Goal: Transaction & Acquisition: Purchase product/service

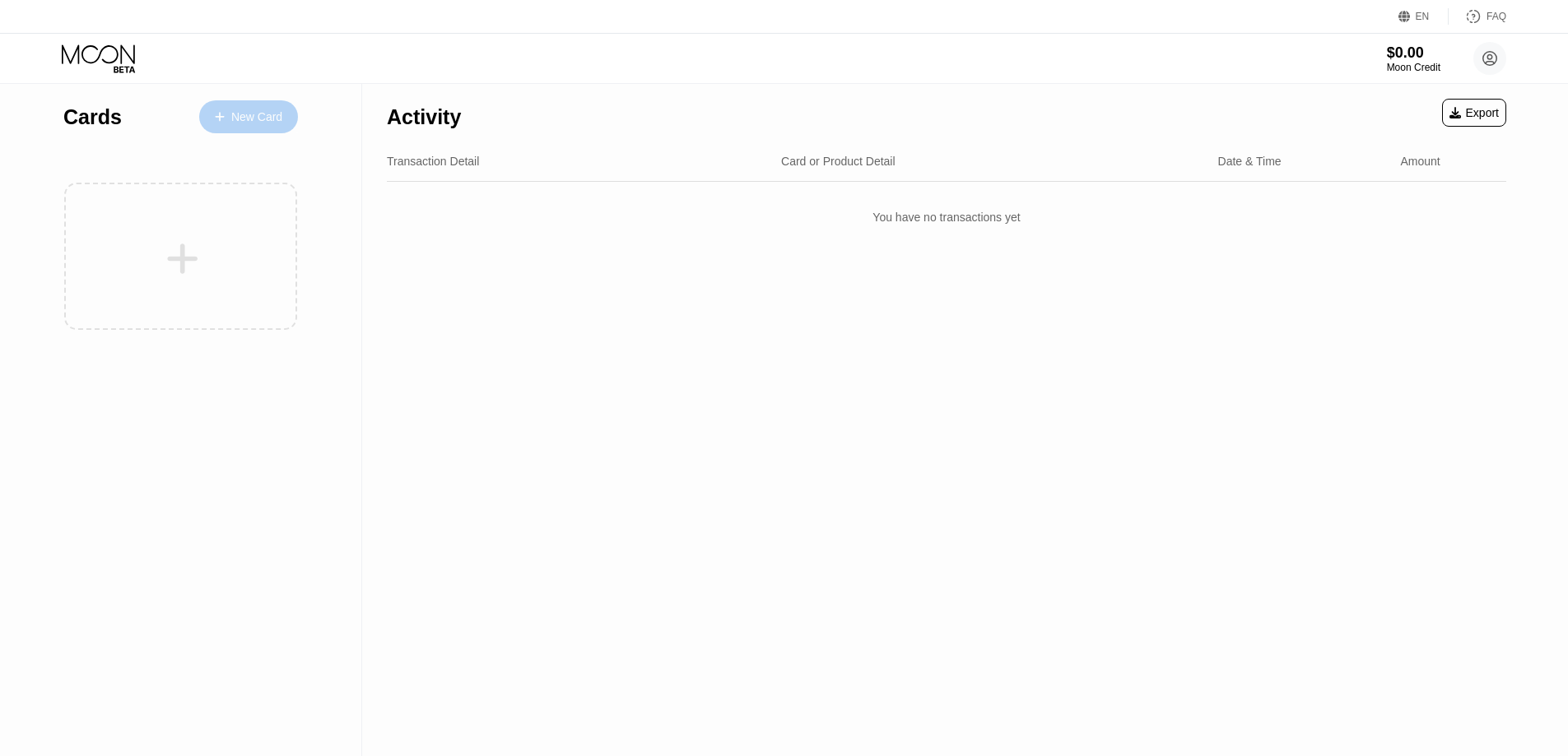
click at [255, 117] on div "New Card" at bounding box center [257, 117] width 51 height 14
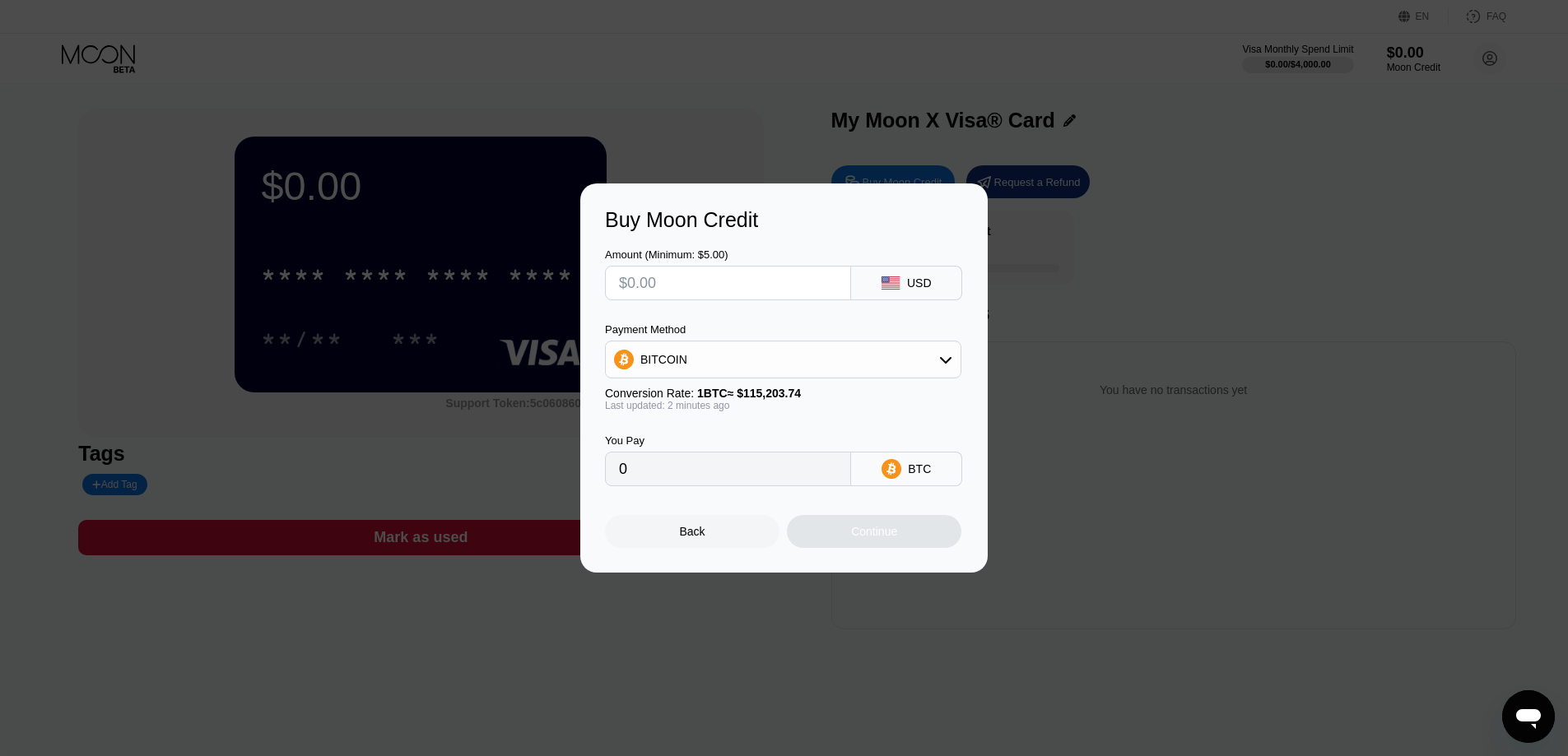
click at [691, 527] on div "Back" at bounding box center [692, 532] width 175 height 33
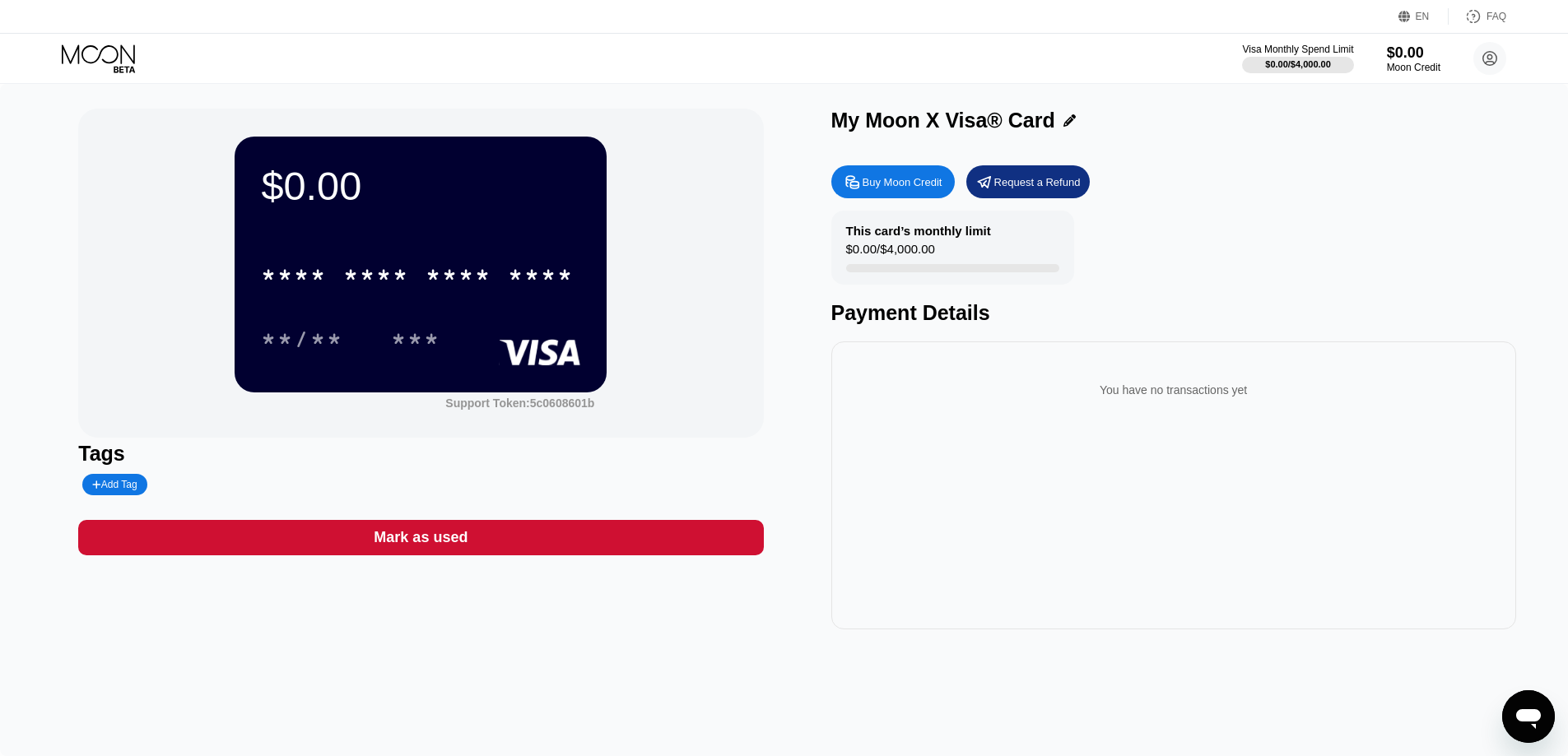
click at [688, 527] on div "Mark as used" at bounding box center [420, 537] width 685 height 36
click at [690, 542] on div at bounding box center [790, 378] width 1580 height 756
click at [793, 623] on div at bounding box center [790, 378] width 1580 height 756
drag, startPoint x: 909, startPoint y: 209, endPoint x: 1094, endPoint y: 160, distance: 191.4
click at [1094, 160] on div at bounding box center [790, 378] width 1580 height 756
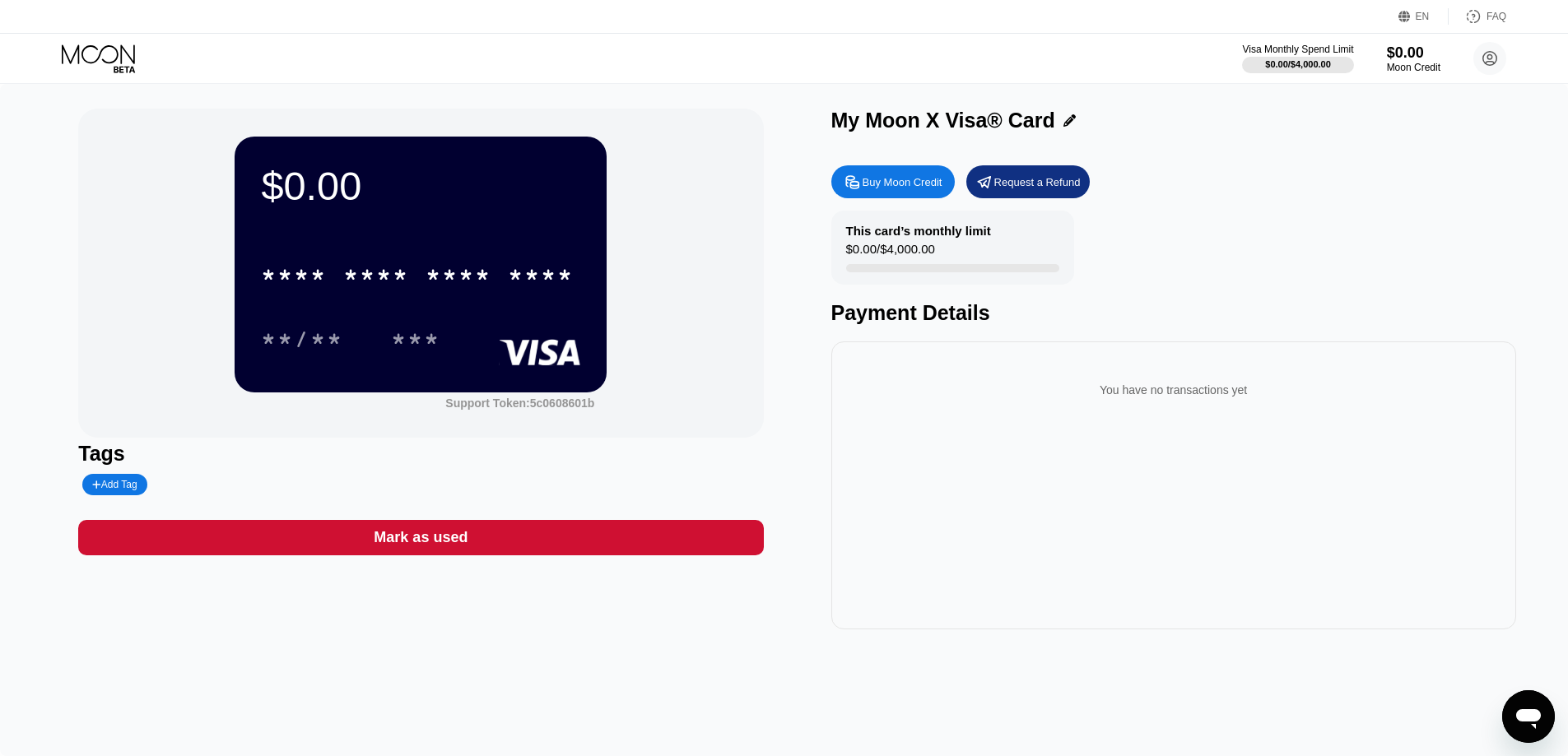
click at [1163, 132] on div at bounding box center [790, 378] width 1580 height 756
click at [712, 64] on div at bounding box center [790, 378] width 1580 height 756
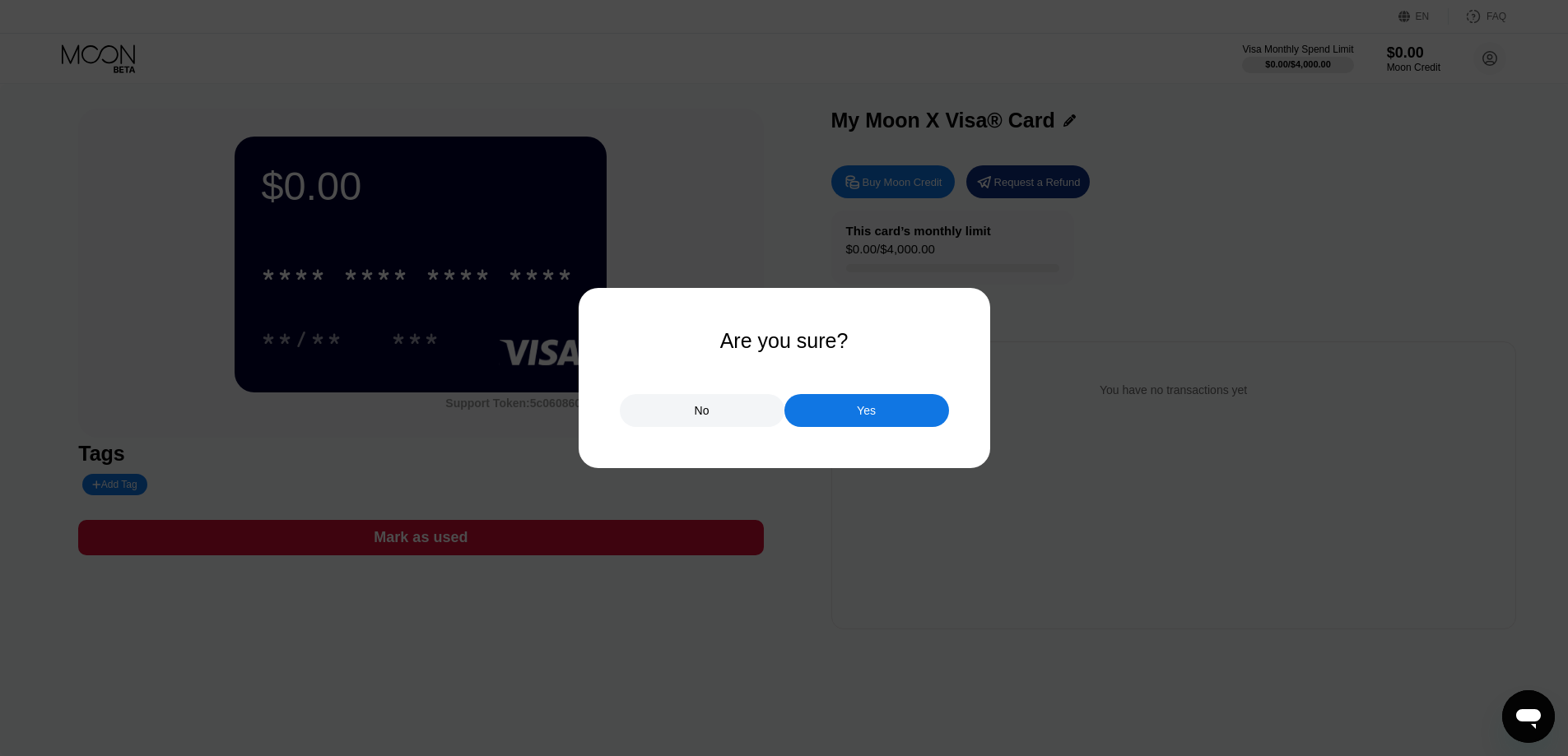
scroll to position [165, 0]
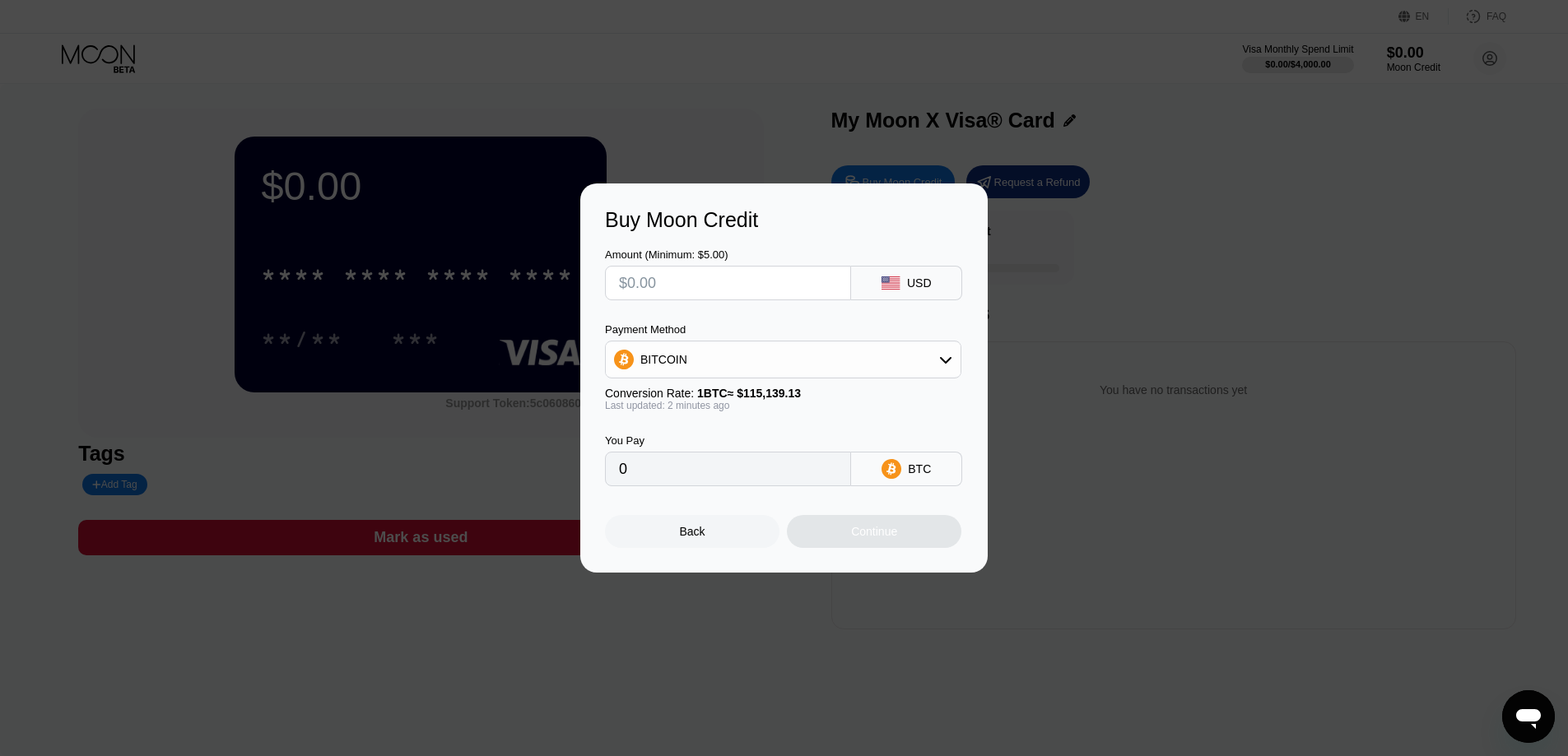
click at [470, 573] on div "Buy Moon Credit Amount (Minimum: $5.00) USD Payment Method BITCOIN Conversion R…" at bounding box center [784, 378] width 1568 height 389
click at [502, 365] on div "Buy Moon Credit Amount (Minimum: $5.00) USD Payment Method BITCOIN Conversion R…" at bounding box center [784, 378] width 1568 height 389
click at [693, 532] on div "Back" at bounding box center [692, 532] width 26 height 13
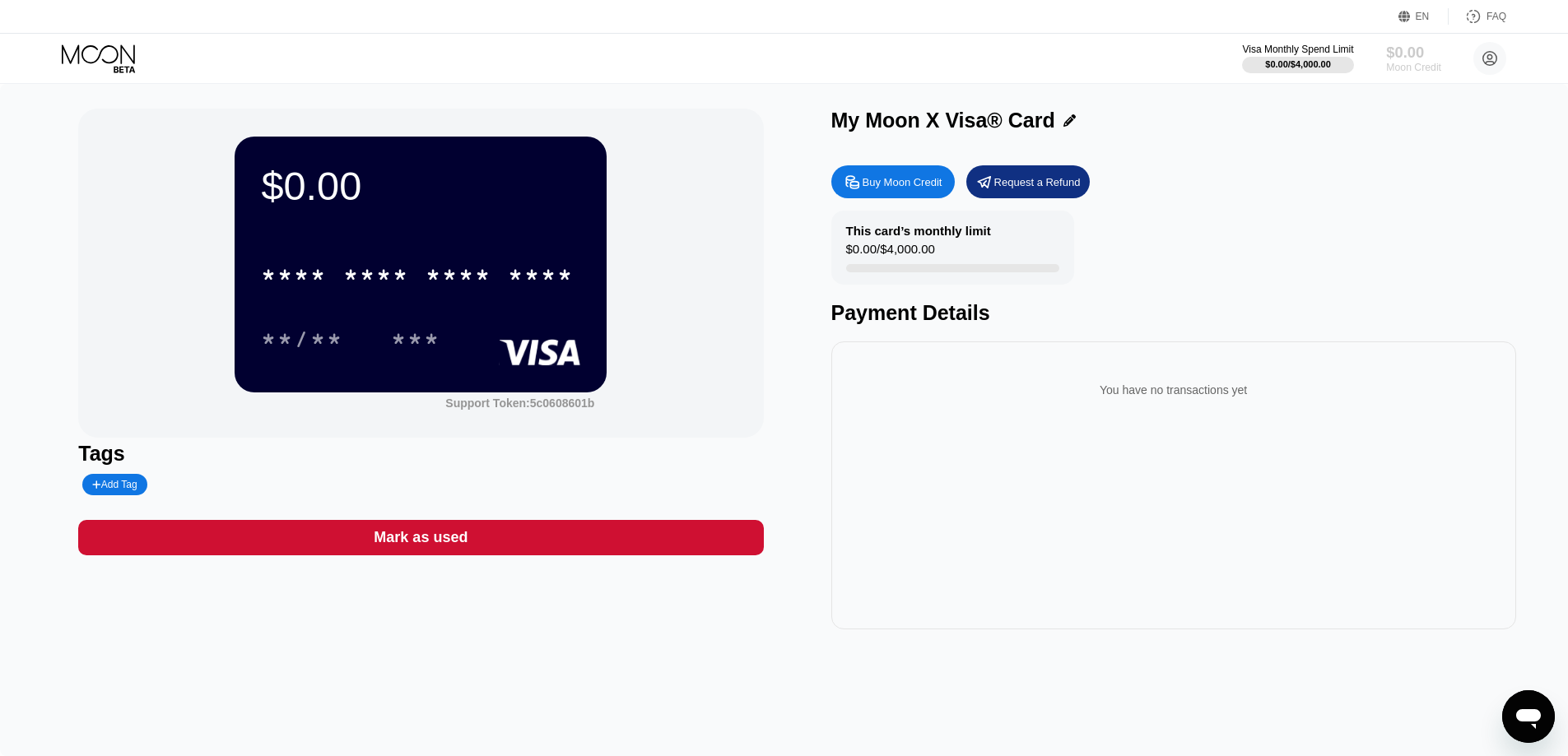
click at [1406, 52] on div "$0.00" at bounding box center [1414, 52] width 55 height 17
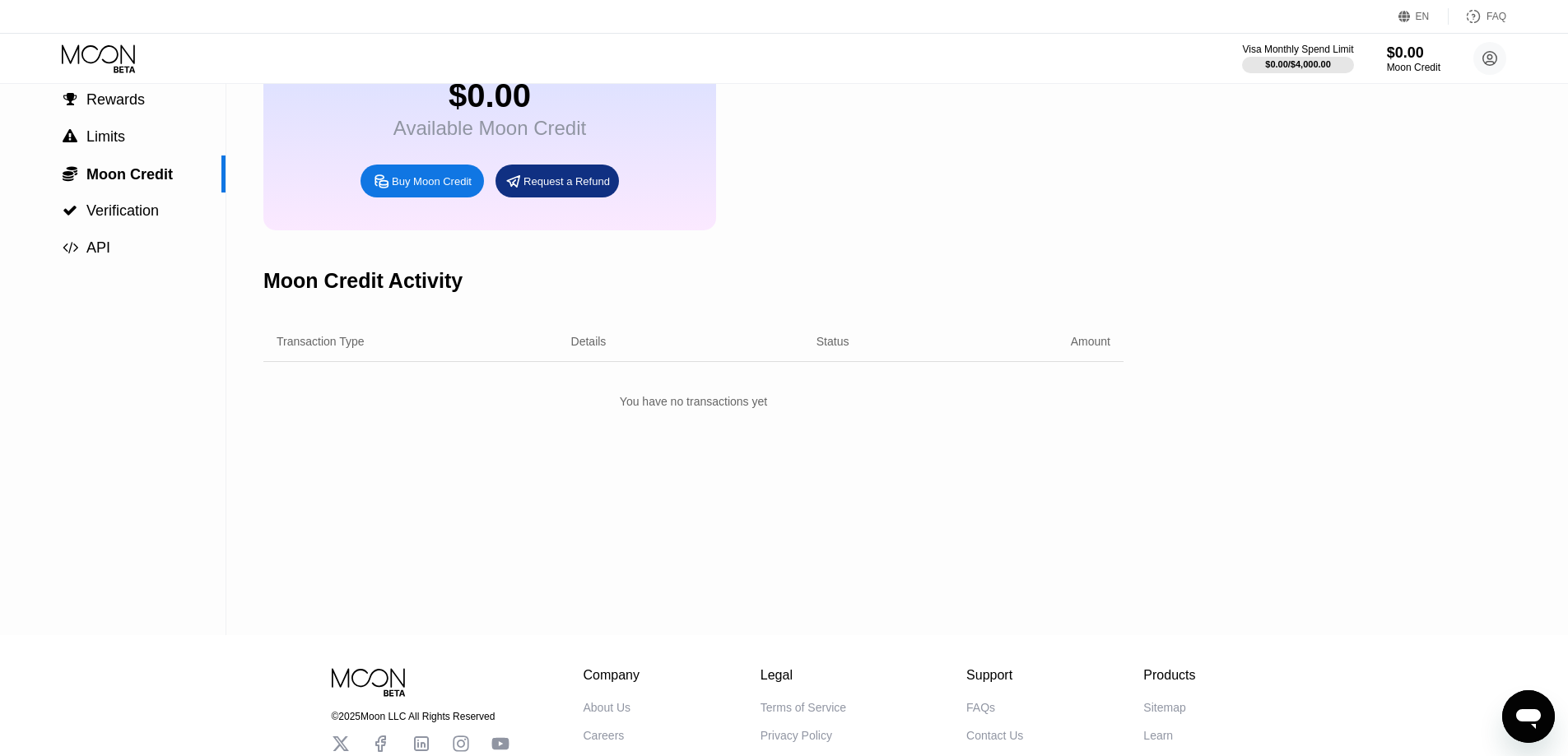
scroll to position [165, 0]
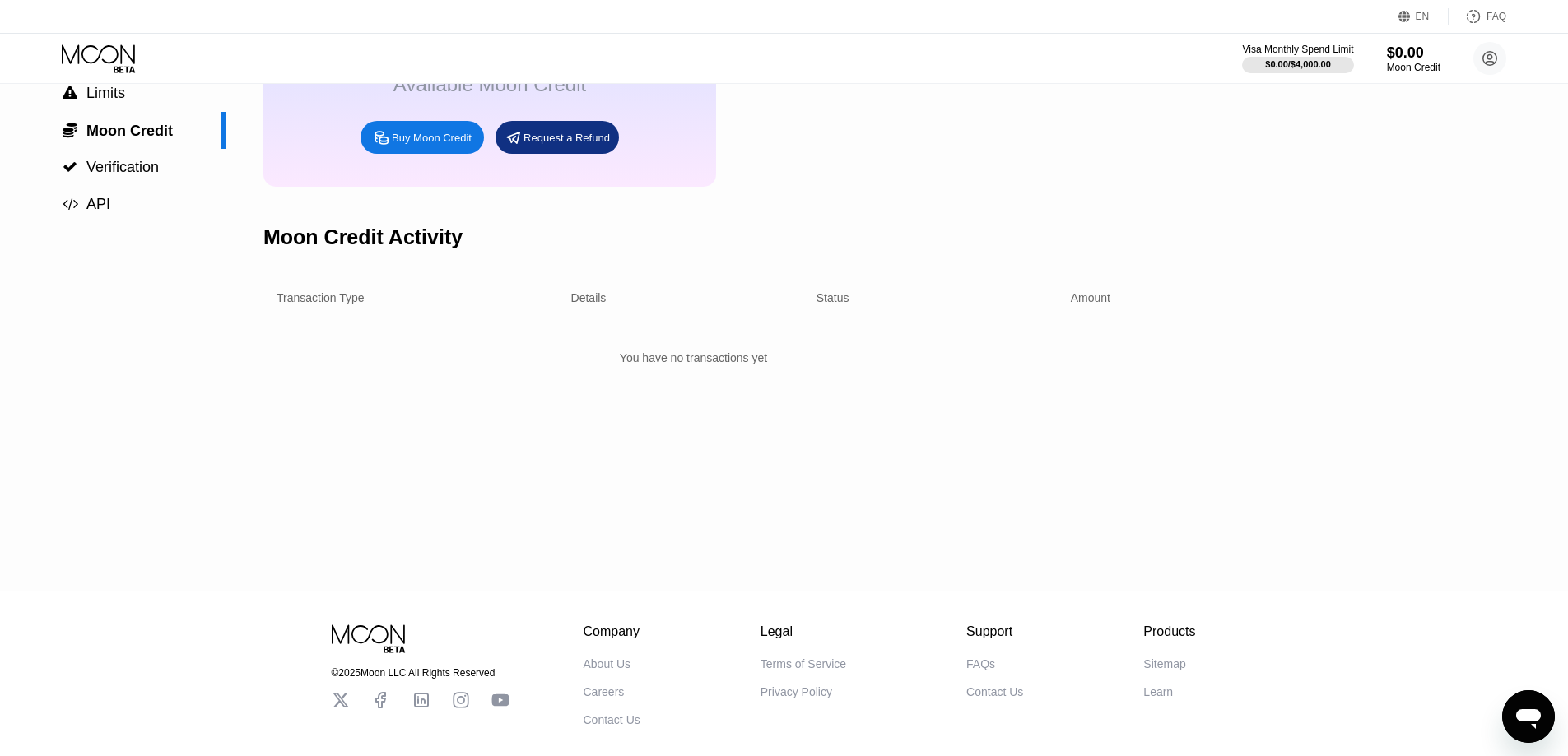
click at [668, 373] on div "You have no transactions yet" at bounding box center [693, 358] width 861 height 30
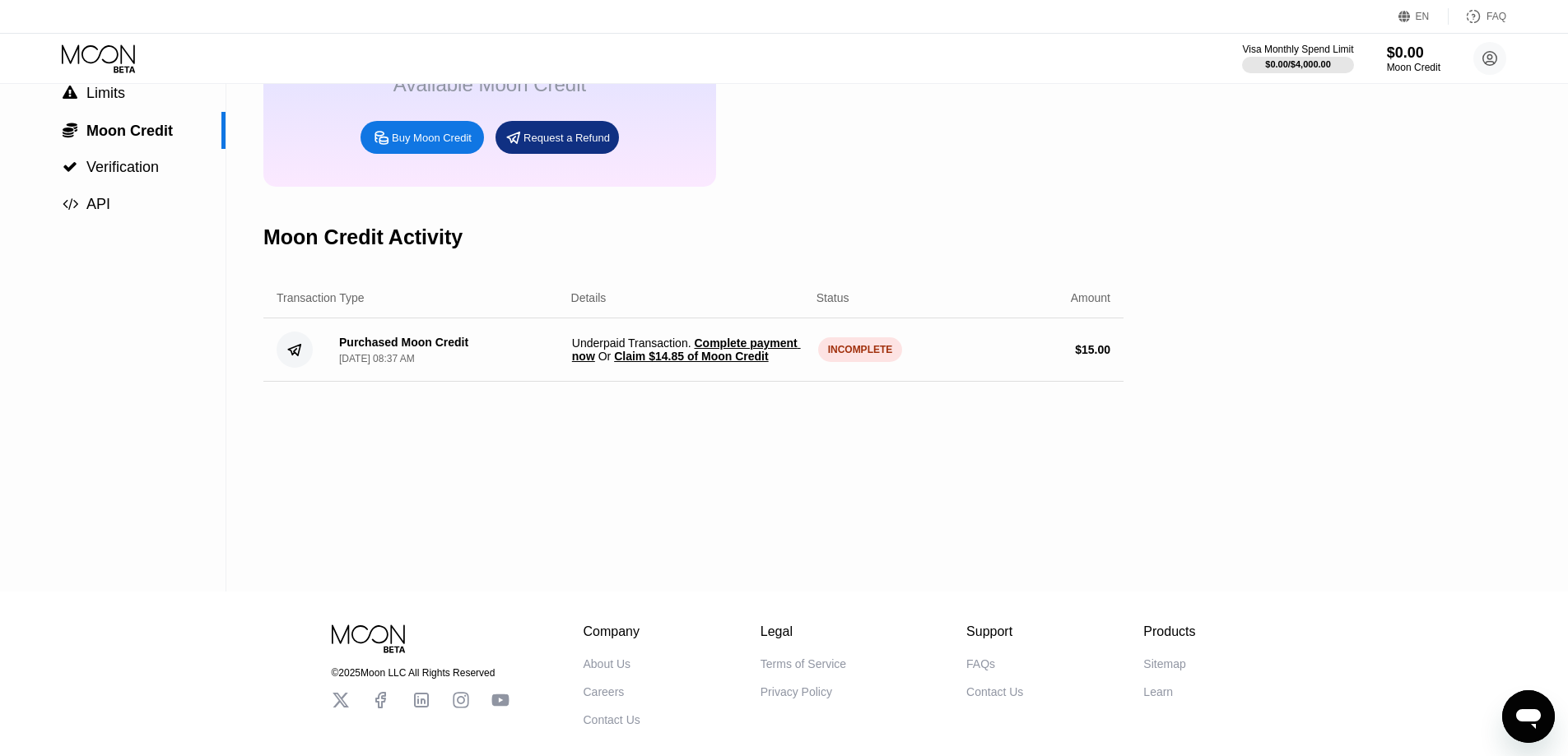
click at [865, 362] on div "INCOMPLETE" at bounding box center [861, 349] width 84 height 25
click at [861, 362] on div "INCOMPLETE" at bounding box center [861, 349] width 84 height 25
click at [745, 363] on span "Complete payment now" at bounding box center [687, 349] width 229 height 26
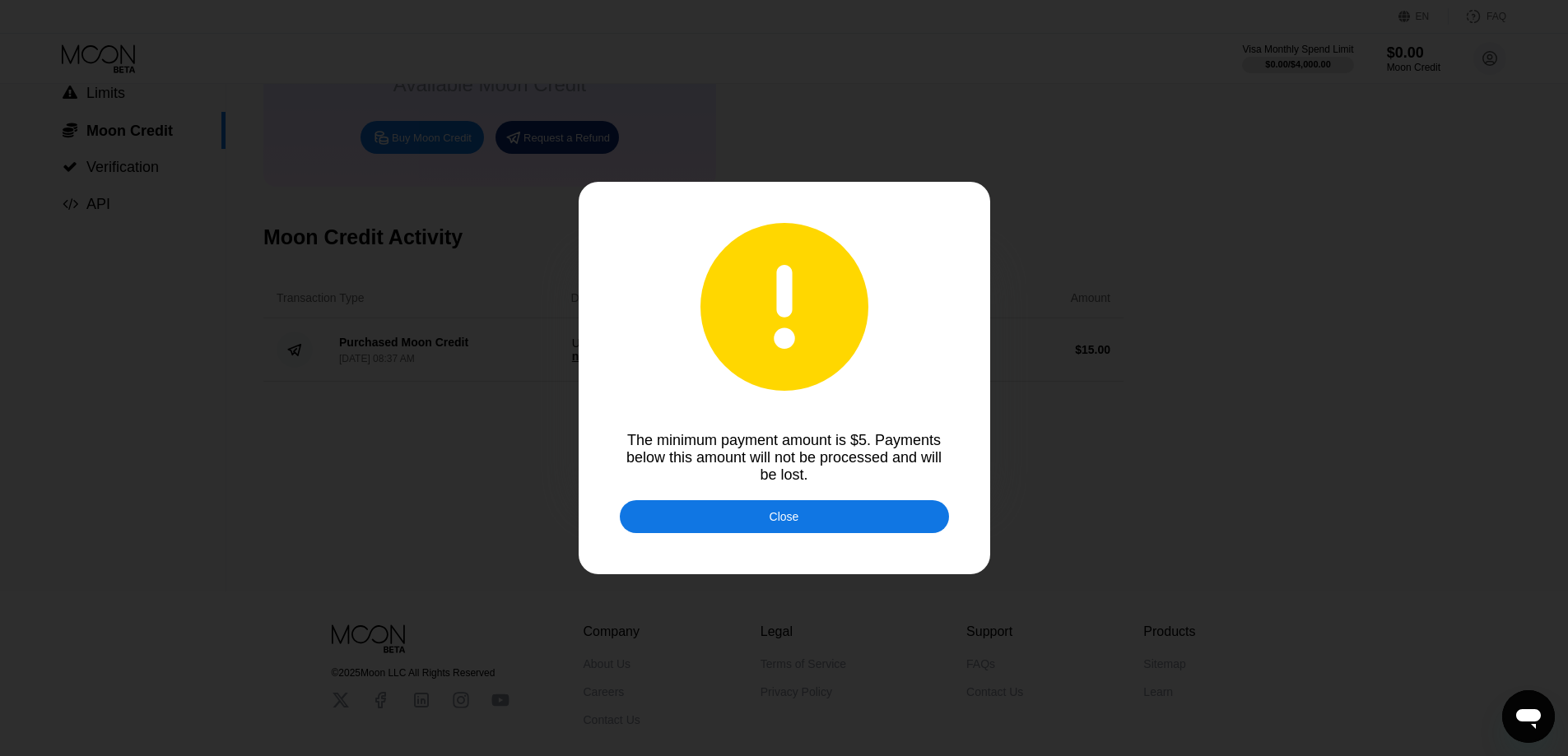
click at [798, 518] on div "Close" at bounding box center [784, 517] width 330 height 33
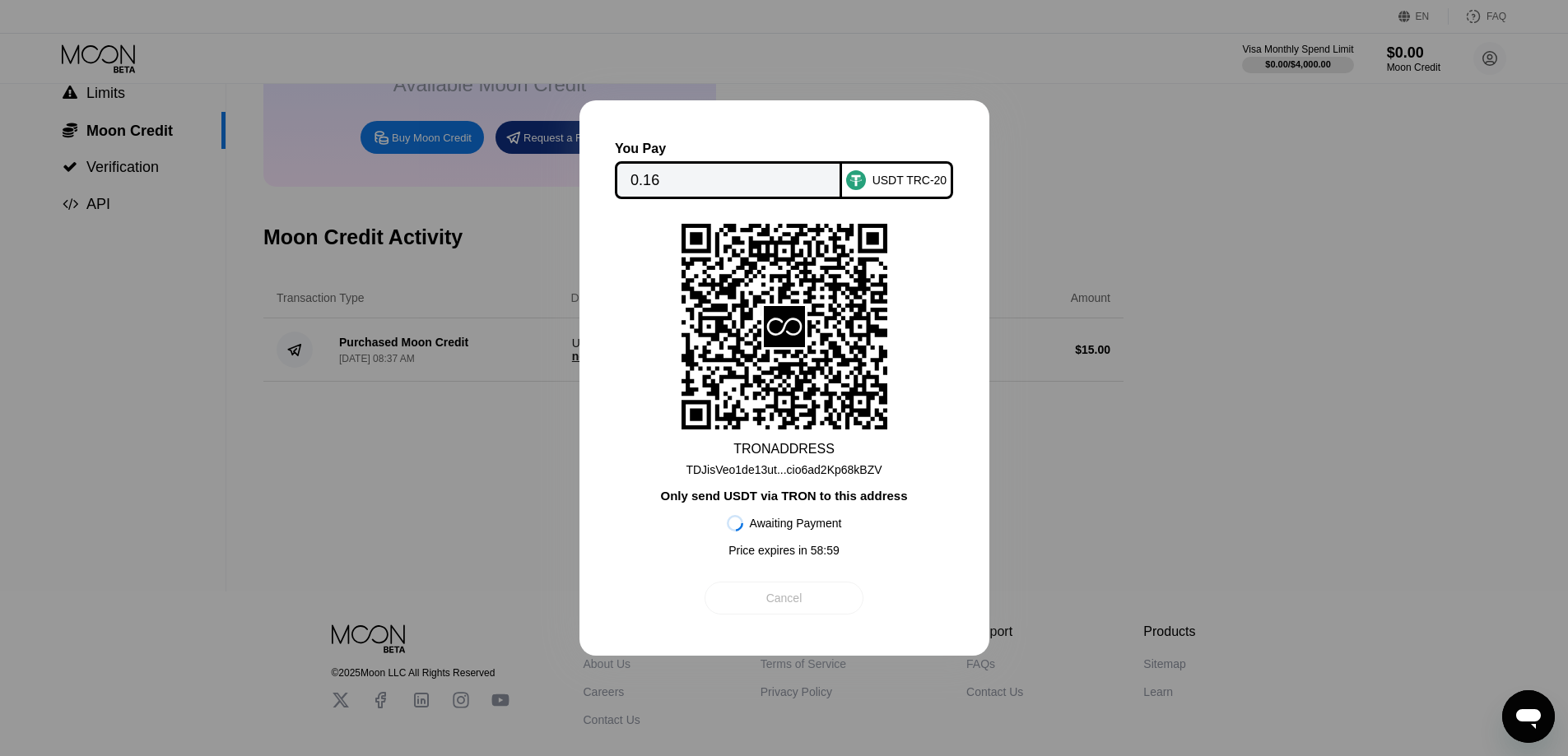
click at [760, 614] on div "Cancel" at bounding box center [784, 599] width 159 height 33
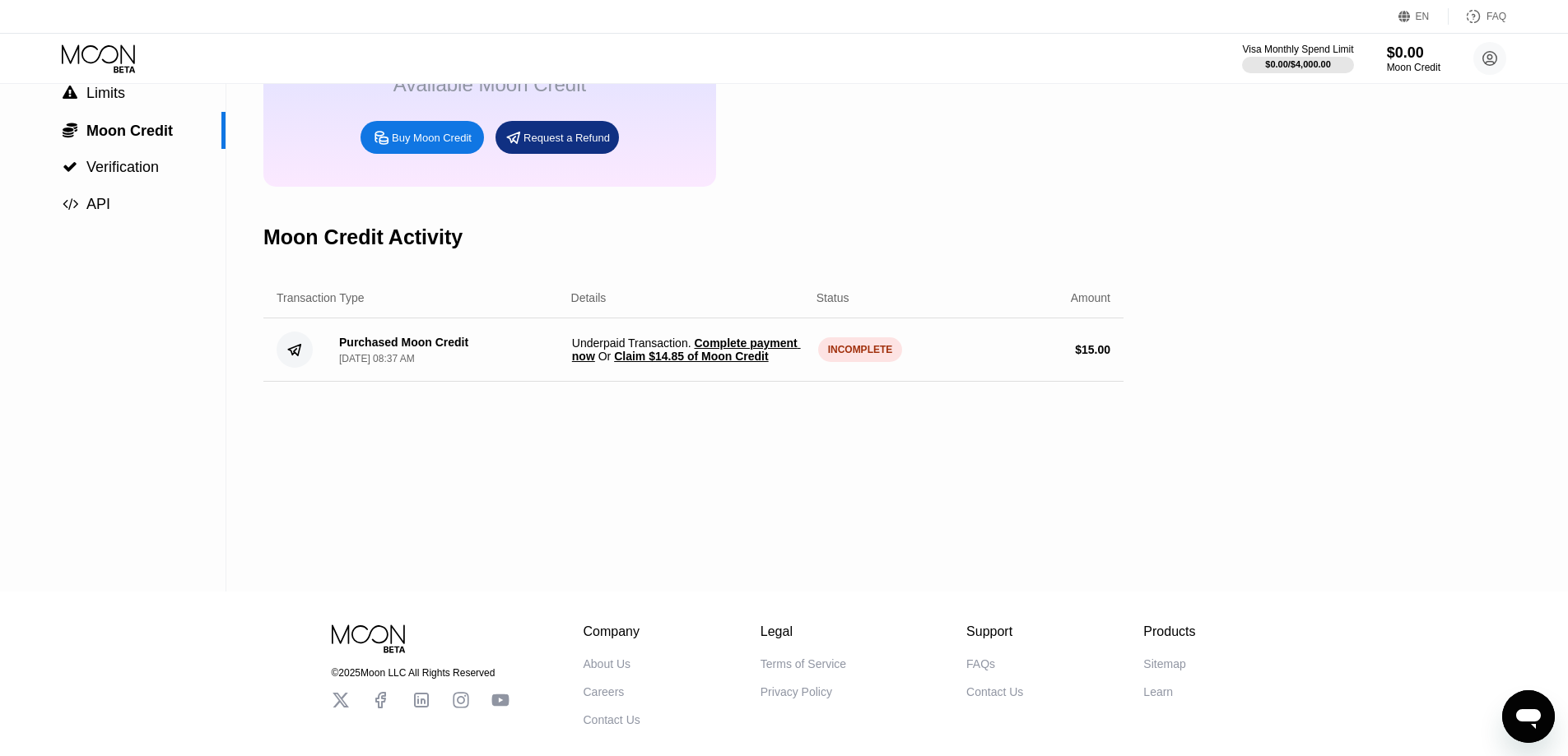
click at [422, 349] on div "Purchased Moon Credit" at bounding box center [403, 342] width 129 height 13
click at [748, 355] on span "Complete payment now" at bounding box center [687, 349] width 229 height 26
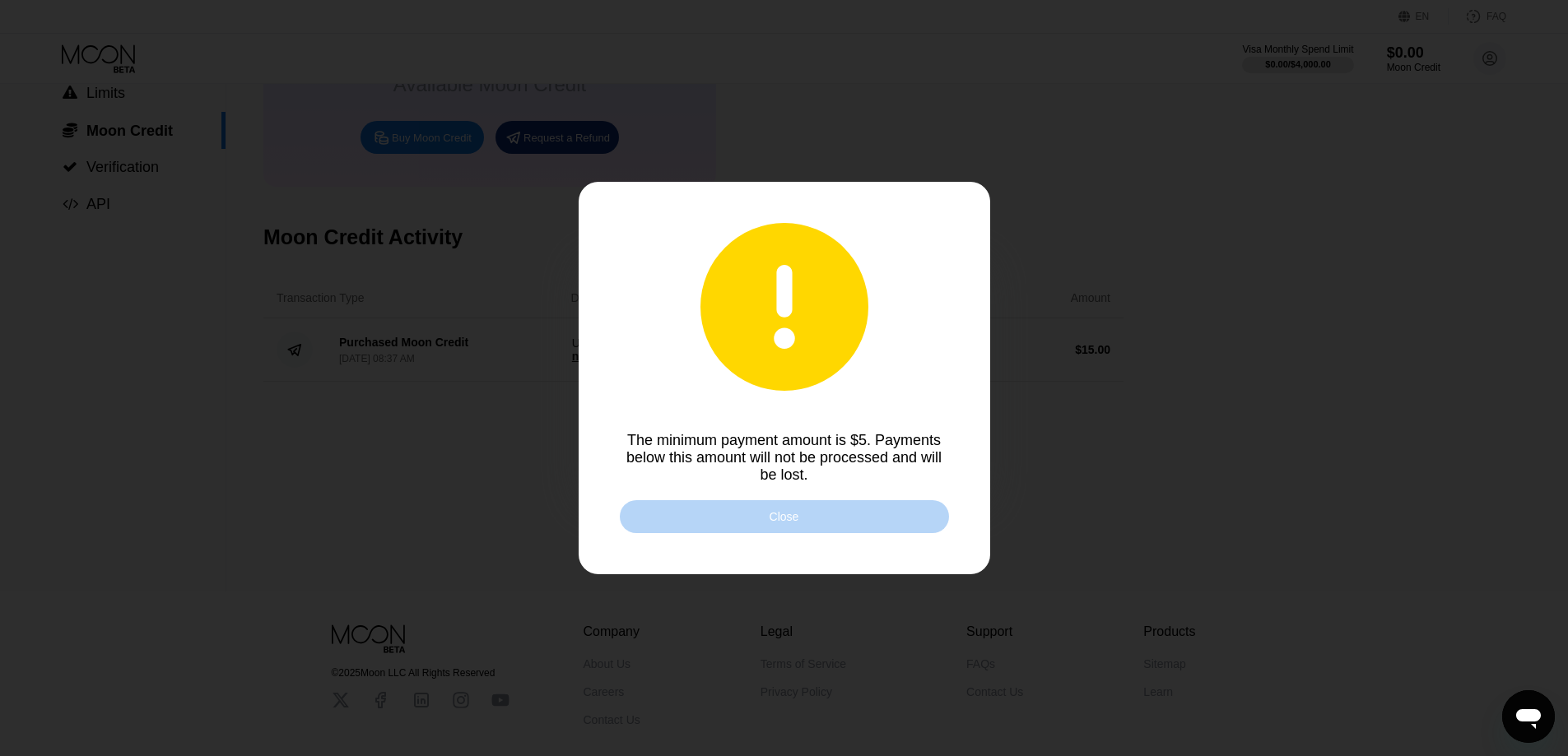
click at [771, 523] on div "Close" at bounding box center [784, 517] width 30 height 13
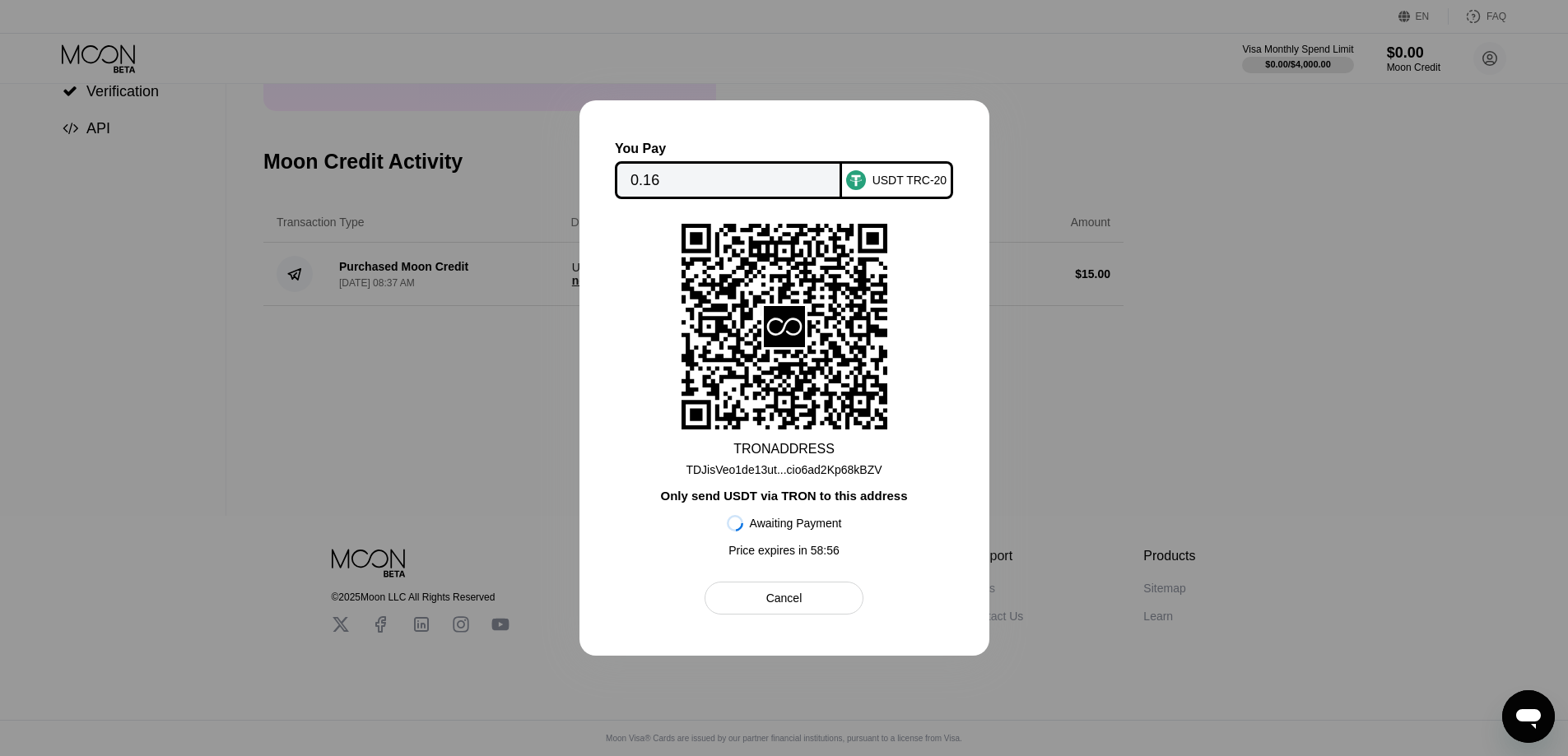
scroll to position [253, 0]
click at [736, 600] on div "Cancel" at bounding box center [784, 599] width 159 height 33
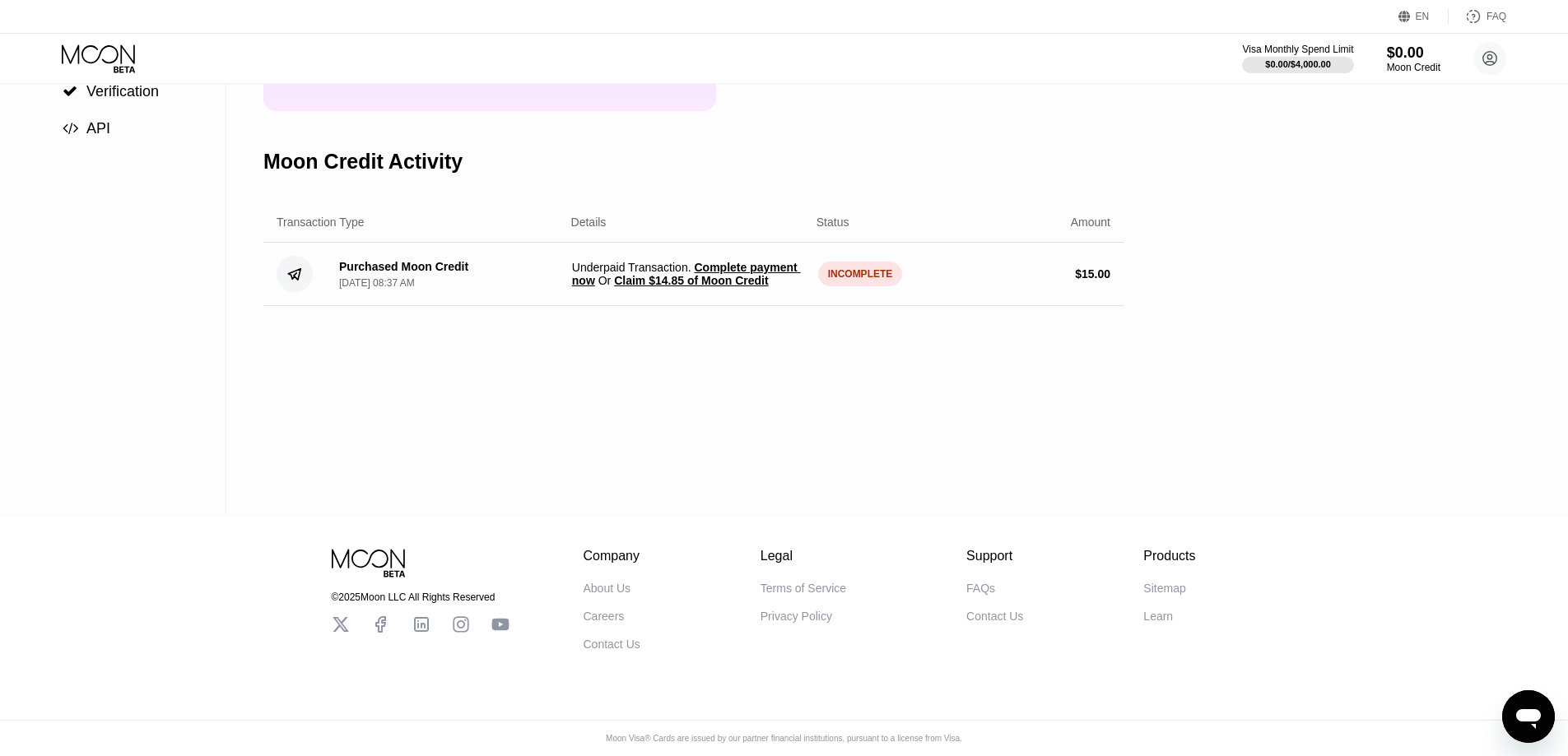
click at [581, 286] on span "Complete payment now" at bounding box center [687, 274] width 229 height 26
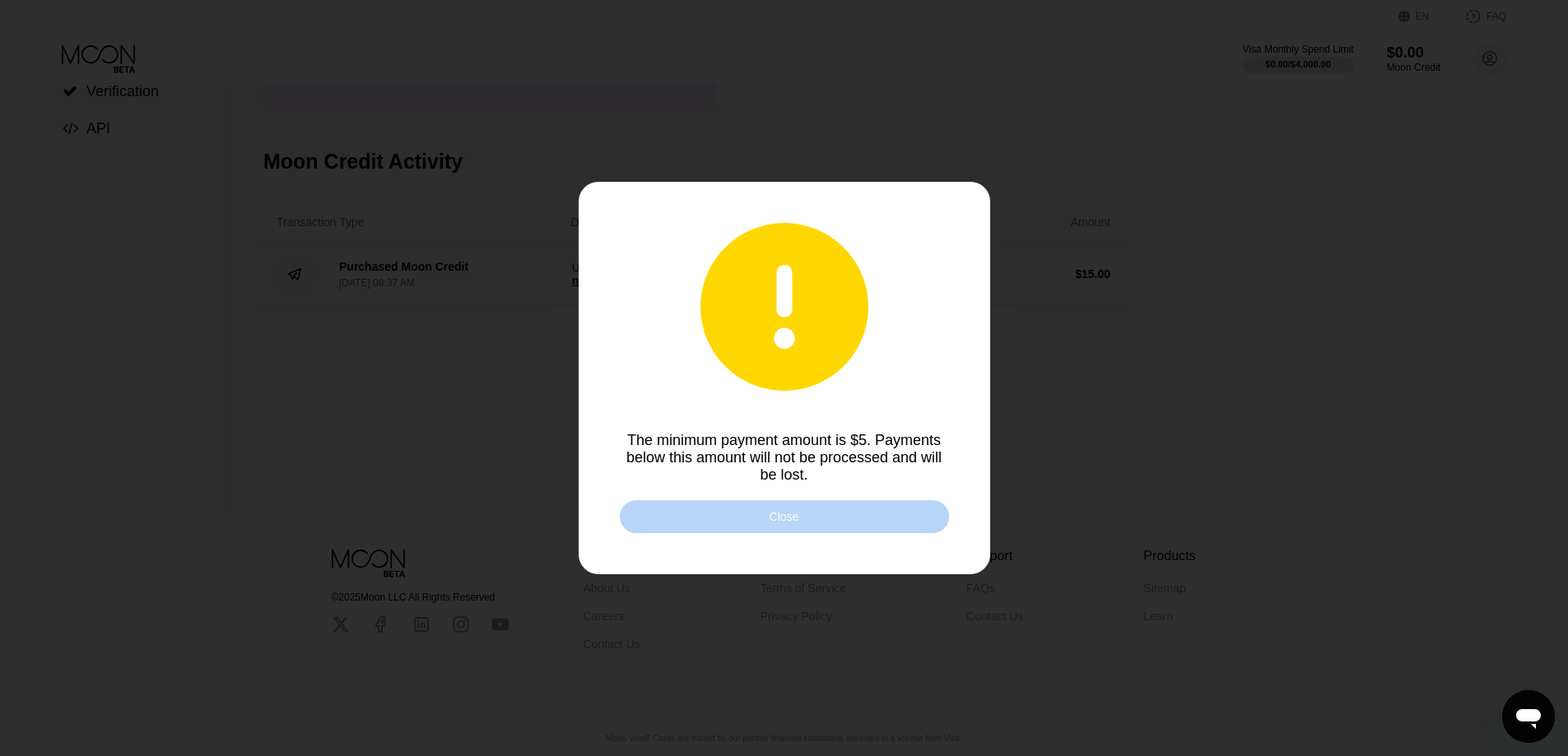
click at [670, 526] on div "Close" at bounding box center [784, 517] width 330 height 33
